Goal: Information Seeking & Learning: Stay updated

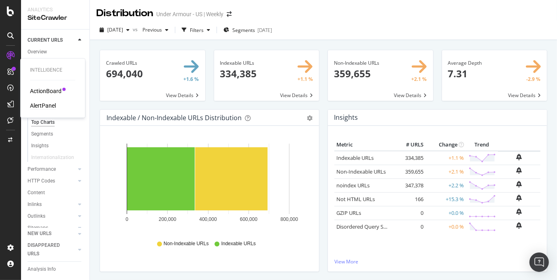
click at [47, 102] on div "AlertPanel" at bounding box center [43, 106] width 26 height 8
